Goal: Task Accomplishment & Management: Manage account settings

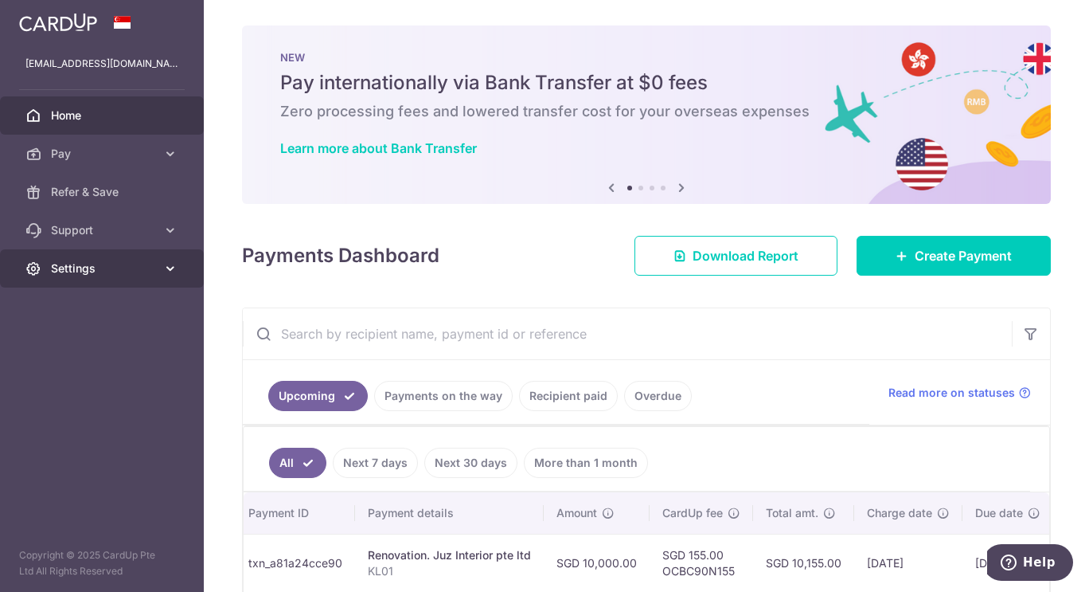
click at [100, 268] on span "Settings" at bounding box center [103, 268] width 105 height 16
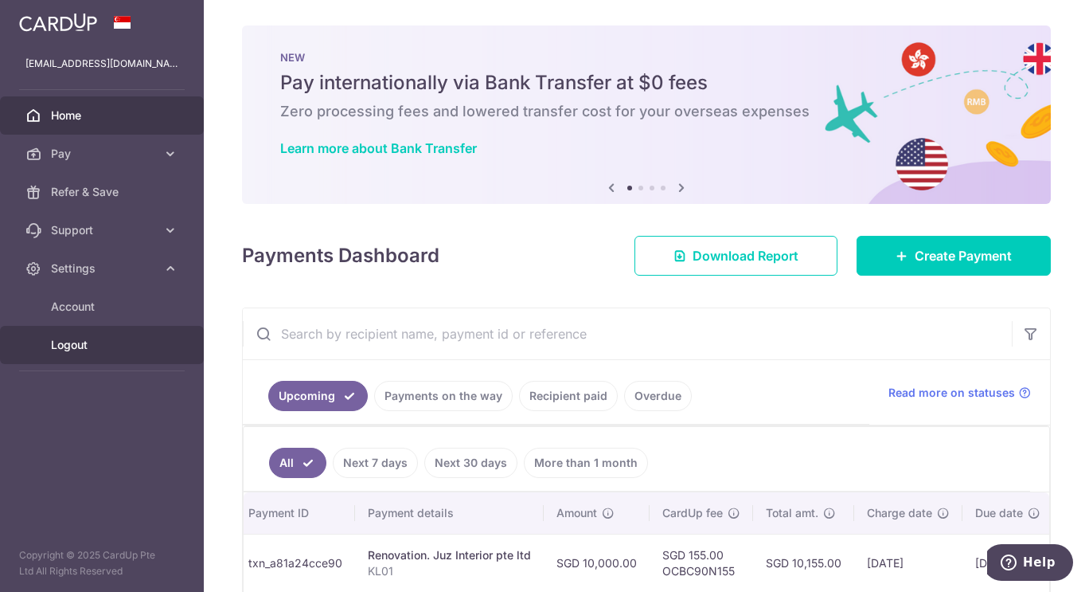
click at [76, 344] on span "Logout" at bounding box center [103, 345] width 105 height 16
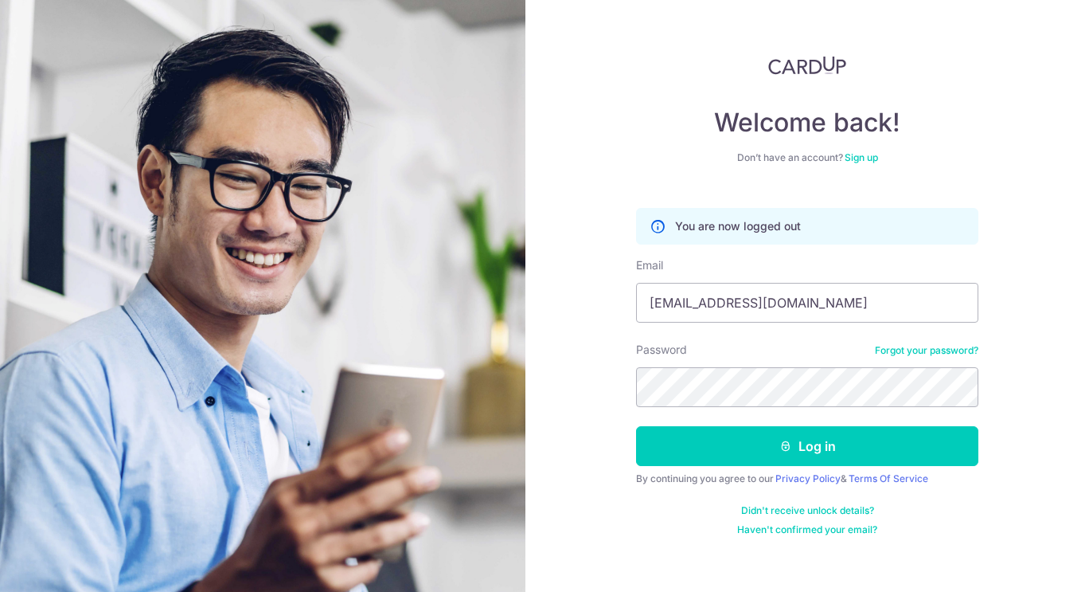
click at [581, 385] on div "Welcome back! Don’t have an account? Sign up You are now logged out Email h.k.f…" at bounding box center [808, 296] width 564 height 592
click at [742, 303] on input "[EMAIL_ADDRESS][DOMAIN_NAME]" at bounding box center [807, 303] width 342 height 40
click at [742, 303] on input "Email" at bounding box center [807, 303] width 342 height 40
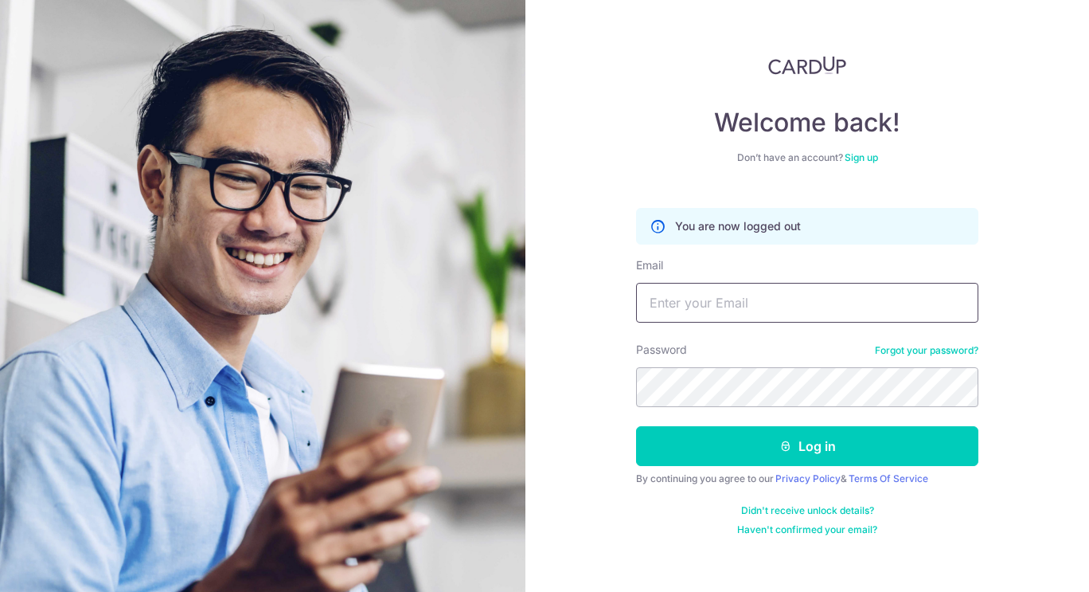
click at [742, 303] on input "Email" at bounding box center [807, 303] width 342 height 40
type input "pokkagt@gmail.com"
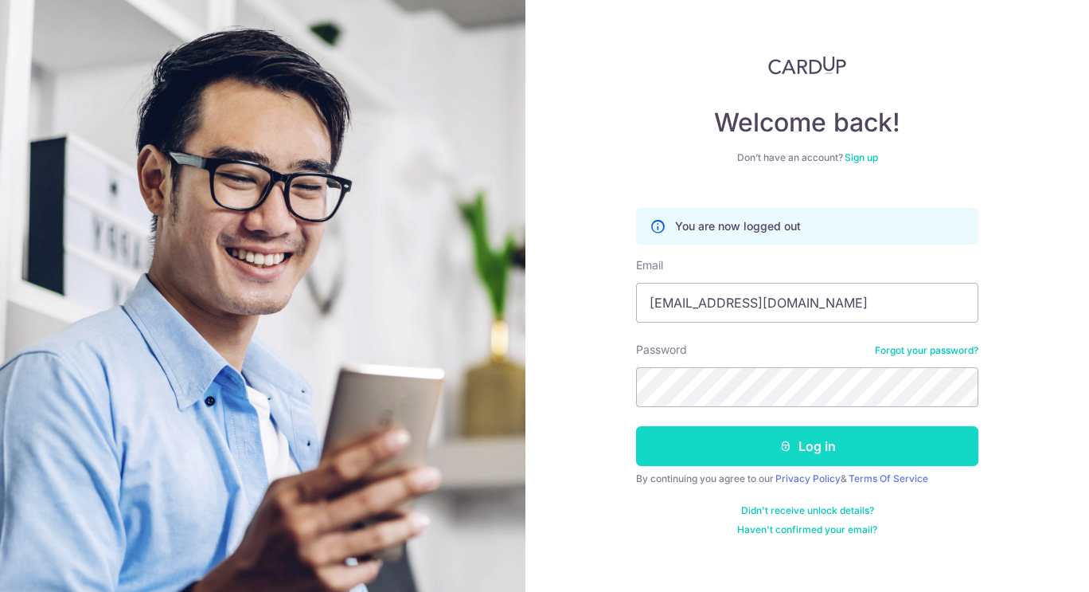
click at [772, 448] on button "Log in" at bounding box center [807, 446] width 342 height 40
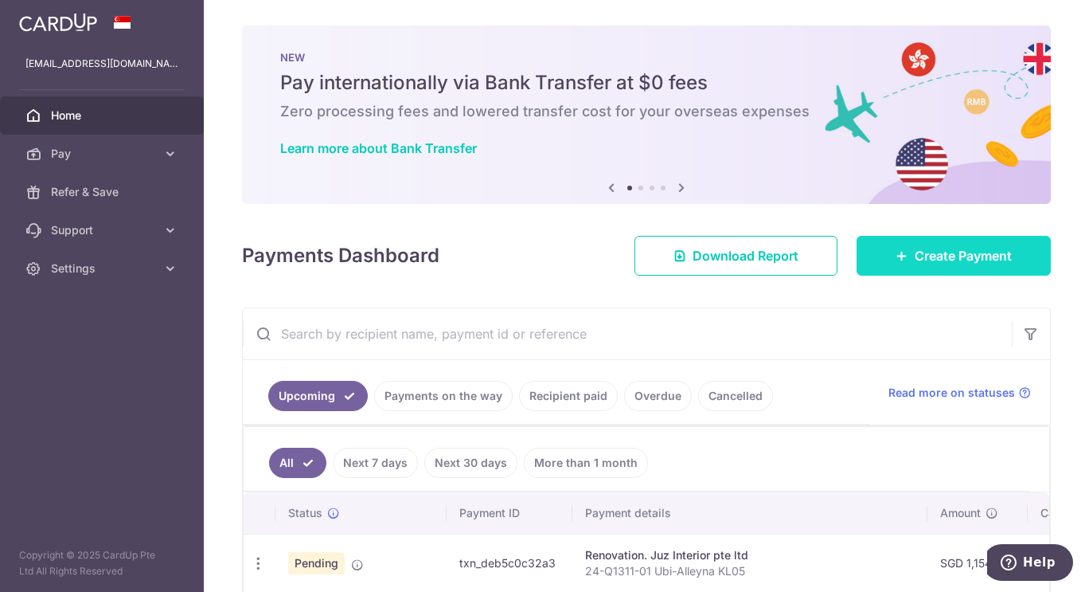
click at [954, 255] on span "Create Payment" at bounding box center [963, 255] width 97 height 19
